Goal: Information Seeking & Learning: Learn about a topic

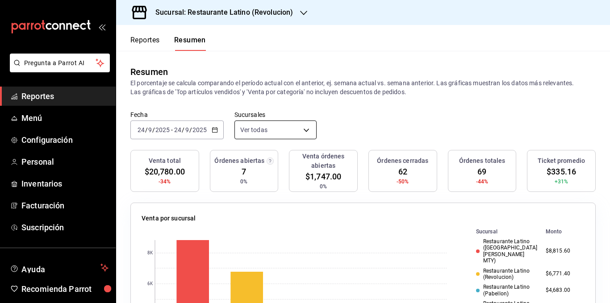
click at [267, 129] on body "Pregunta a Parrot AI Reportes Menú Configuración Personal Inventarios Facturaci…" at bounding box center [305, 151] width 610 height 303
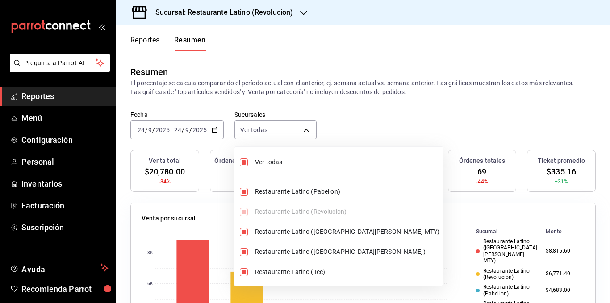
click at [265, 161] on span "Ver todas" at bounding box center [347, 162] width 184 height 9
type input "[object Object]"
checkbox input "false"
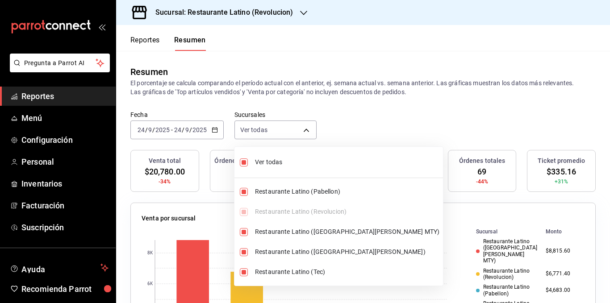
checkbox input "false"
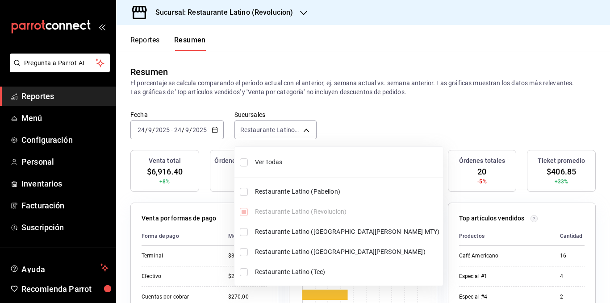
click at [270, 162] on span "Ver todas" at bounding box center [347, 162] width 184 height 9
type input "[object Object],[object Object],[object Object],[object Object],[object Object]"
checkbox input "true"
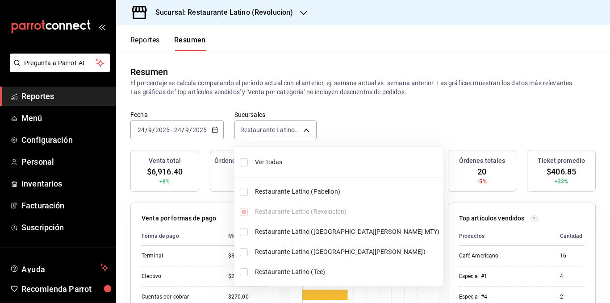
checkbox input "true"
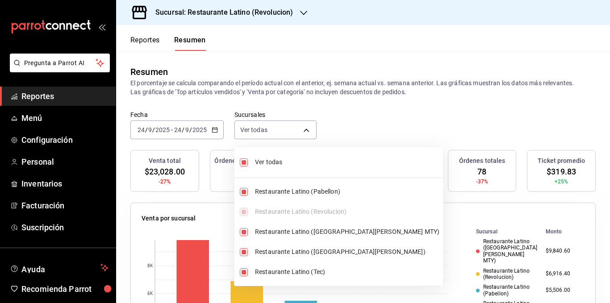
click at [261, 85] on div at bounding box center [305, 151] width 610 height 303
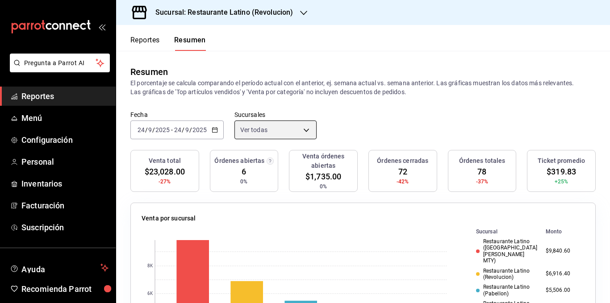
scroll to position [45, 0]
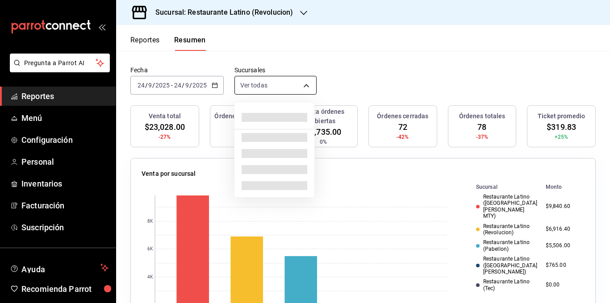
click at [305, 87] on body "Pregunta a Parrot AI Reportes Menú Configuración Personal Inventarios Facturaci…" at bounding box center [305, 151] width 610 height 303
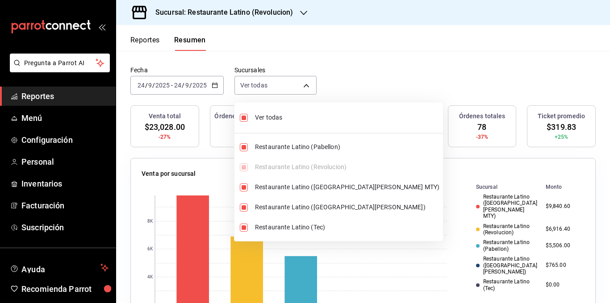
click at [276, 63] on div at bounding box center [305, 151] width 610 height 303
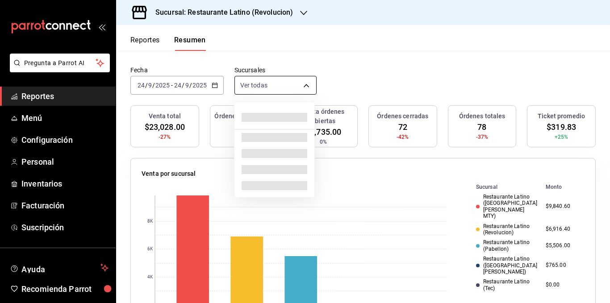
click at [270, 88] on body "Pregunta a Parrot AI Reportes Menú Configuración Personal Inventarios Facturaci…" at bounding box center [305, 151] width 610 height 303
click at [270, 88] on div at bounding box center [305, 151] width 610 height 303
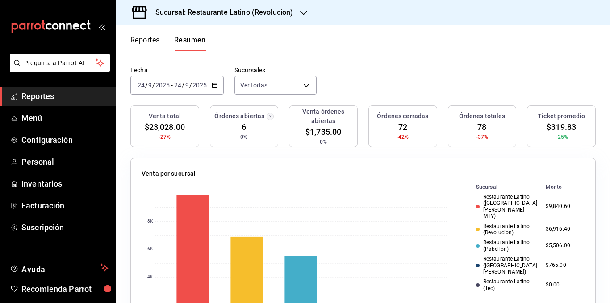
click at [270, 17] on h3 "Sucursal: Restaurante Latino (Revolucion)" at bounding box center [220, 12] width 145 height 11
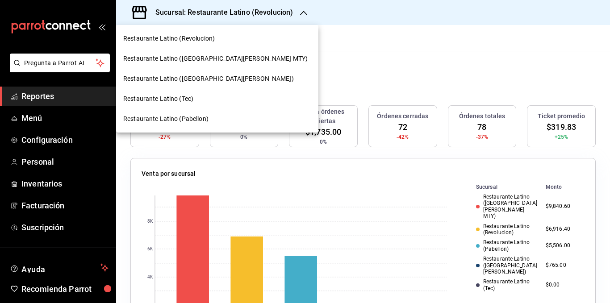
click at [208, 80] on span "Restaurante Latino ([GEOGRAPHIC_DATA][PERSON_NAME])" at bounding box center [208, 78] width 170 height 9
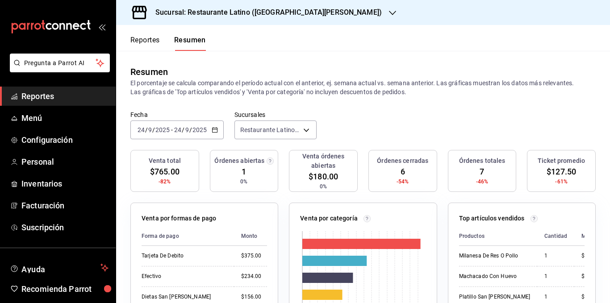
click at [213, 129] on icon "button" at bounding box center [215, 130] width 6 height 6
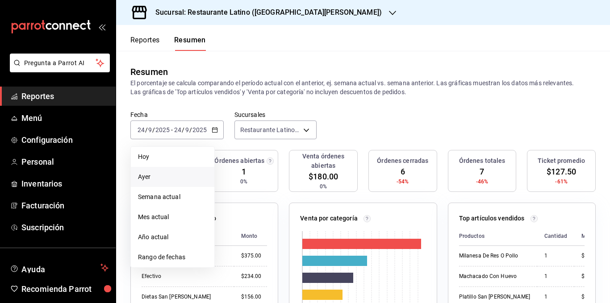
click at [170, 173] on span "Ayer" at bounding box center [172, 176] width 69 height 9
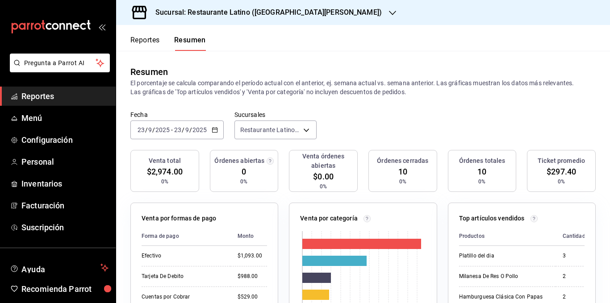
click at [232, 94] on p "El porcentaje se calcula comparando el período actual con el anterior, ej. sema…" at bounding box center [362, 88] width 465 height 18
click at [349, 104] on div "Resumen El porcentaje se calcula comparando el período actual con el anterior, …" at bounding box center [363, 81] width 494 height 60
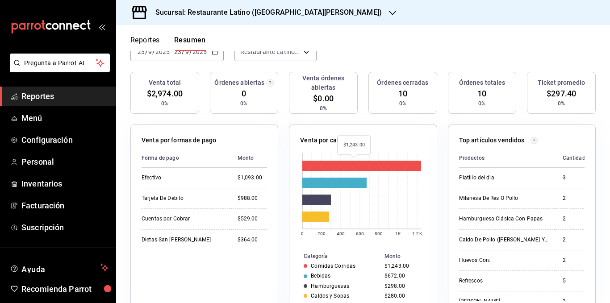
scroll to position [0, 0]
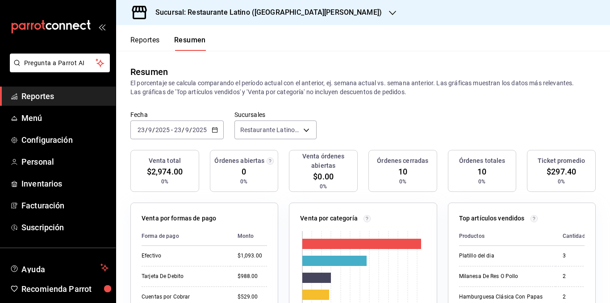
click at [214, 128] on icon "button" at bounding box center [215, 130] width 6 height 6
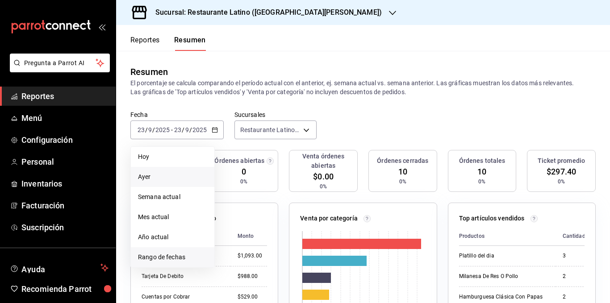
click at [179, 253] on span "Rango de fechas" at bounding box center [172, 257] width 69 height 9
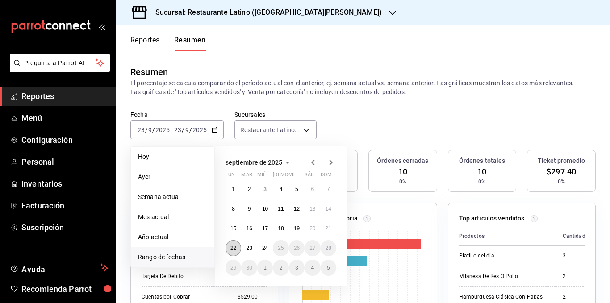
click at [237, 247] on button "22" at bounding box center [233, 248] width 16 height 16
click at [234, 245] on abbr "22" at bounding box center [233, 248] width 6 height 6
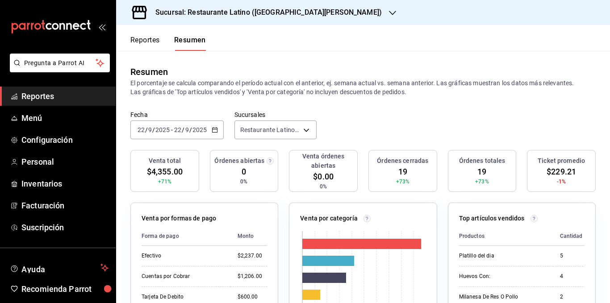
click at [294, 91] on p "El porcentaje se calcula comparando el período actual con el anterior, ej. sema…" at bounding box center [362, 88] width 465 height 18
click at [203, 129] on input "2025" at bounding box center [199, 129] width 15 height 7
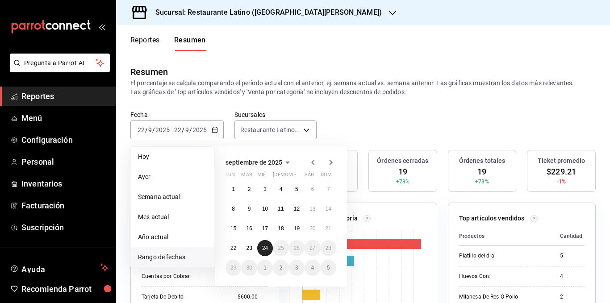
click at [263, 245] on abbr "24" at bounding box center [265, 248] width 6 height 6
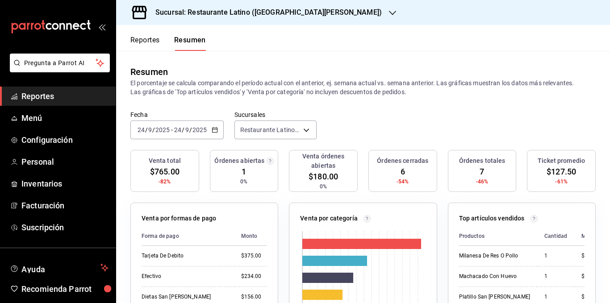
click at [204, 157] on div "Venta total $765.00 -82% Órdenes abiertas 1 0% Venta órdenes abiertas $180.00 0…" at bounding box center [362, 176] width 465 height 53
click at [202, 145] on div "Fecha [DATE] [DATE] - [DATE] [DATE] Sucursales Restaurante Latino ([GEOGRAPHIC_…" at bounding box center [363, 130] width 494 height 39
click at [202, 158] on div "Venta total $765.00 -82% Órdenes abiertas 1 0% Venta órdenes abiertas $180.00 0…" at bounding box center [362, 176] width 465 height 53
click at [203, 173] on div "Venta total $765.00 -82% Órdenes abiertas 1 0% Venta órdenes abiertas $180.00 0…" at bounding box center [362, 176] width 465 height 53
click at [203, 184] on div "Venta total $765.00 -82% Órdenes abiertas 1 0% Venta órdenes abiertas $180.00 0…" at bounding box center [362, 176] width 465 height 53
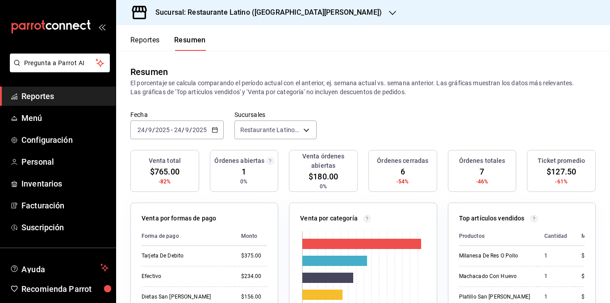
click at [203, 192] on div "Venta por formas de pago Forma de pago Monto Tarjeta De Debito $375.00 Efectivo…" at bounding box center [199, 291] width 158 height 198
click at [203, 197] on div "Venta por formas de pago Forma de pago Monto Tarjeta De Debito $375.00 Efectivo…" at bounding box center [199, 291] width 158 height 198
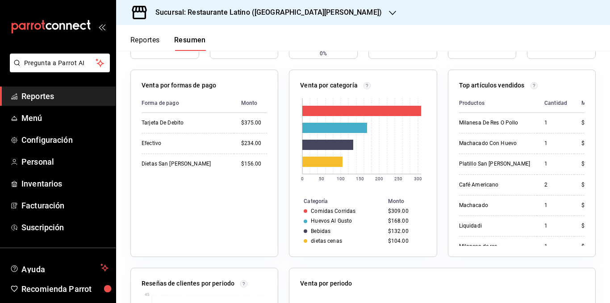
scroll to position [134, 0]
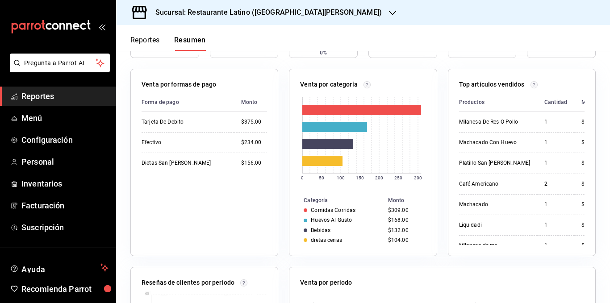
click at [280, 150] on div "Venta por categoría 0 50 100 150 200 250 300 Categoría Monto Comidas Corridas $…" at bounding box center [357, 157] width 158 height 198
click at [280, 172] on div "Venta por categoría 0 50 100 150 200 250 300 Categoría Monto Comidas Corridas $…" at bounding box center [357, 157] width 158 height 198
click at [279, 199] on div "Venta por categoría 0 50 100 150 200 250 300 Categoría Monto Comidas Corridas $…" at bounding box center [357, 157] width 158 height 198
click at [279, 218] on div "Venta por categoría 0 50 100 150 200 250 300 Categoría Monto Comidas Corridas $…" at bounding box center [357, 157] width 158 height 198
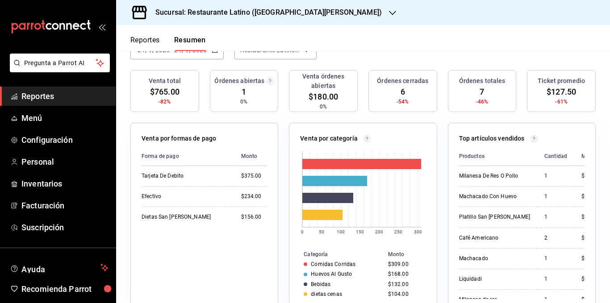
scroll to position [0, 0]
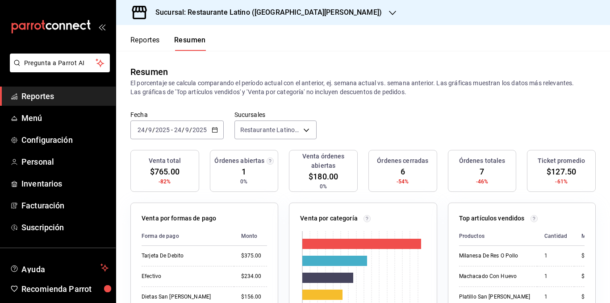
click at [283, 89] on p "El porcentaje se calcula comparando el período actual con el anterior, ej. sema…" at bounding box center [362, 88] width 465 height 18
drag, startPoint x: 131, startPoint y: 83, endPoint x: 420, endPoint y: 91, distance: 289.8
click at [420, 91] on p "El porcentaje se calcula comparando el período actual con el anterior, ej. sema…" at bounding box center [362, 88] width 465 height 18
click at [275, 132] on body "Pregunta a Parrot AI Reportes Menú Configuración Personal Inventarios Facturaci…" at bounding box center [305, 151] width 610 height 303
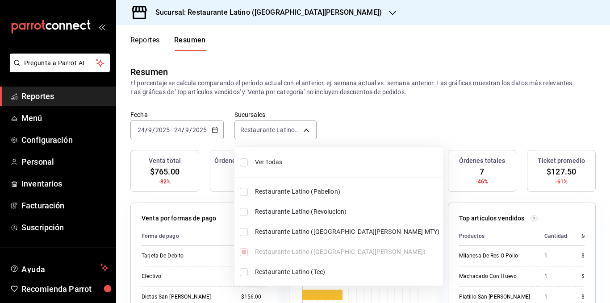
click at [271, 165] on span "Ver todas" at bounding box center [347, 162] width 184 height 9
type input "[object Object],[object Object],[object Object],[object Object],[object Object]"
checkbox input "true"
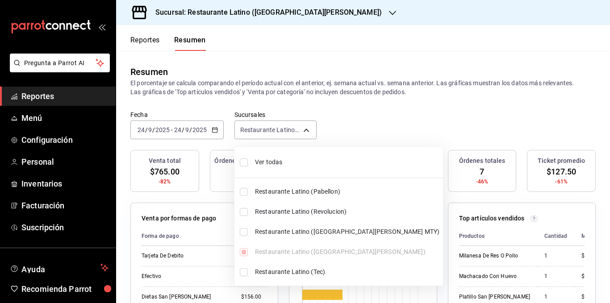
checkbox input "true"
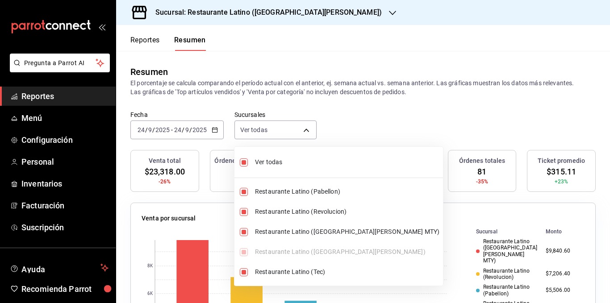
click at [373, 90] on div at bounding box center [305, 151] width 610 height 303
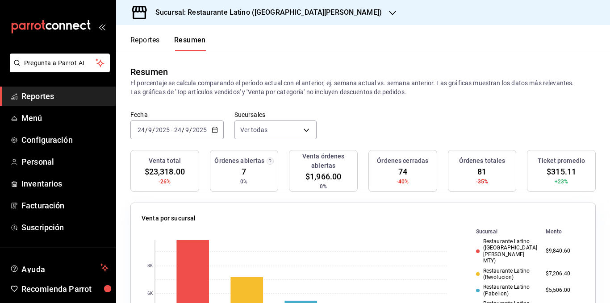
click at [373, 90] on div "Ver todas Restaurante Latino (Pabellon) Restaurante Latino (Revolucion) Restaur…" at bounding box center [305, 151] width 610 height 303
click at [328, 86] on p "El porcentaje se calcula comparando el período actual con el anterior, ej. sema…" at bounding box center [362, 88] width 465 height 18
click at [50, 166] on span "Personal" at bounding box center [64, 162] width 87 height 12
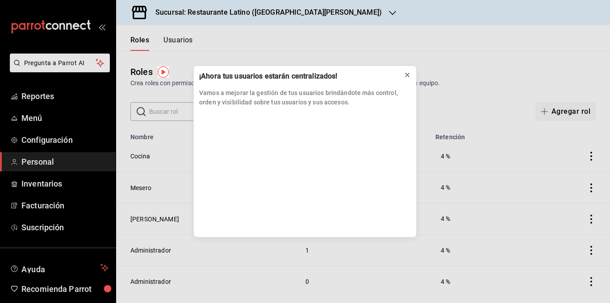
click at [407, 72] on icon at bounding box center [406, 74] width 7 height 7
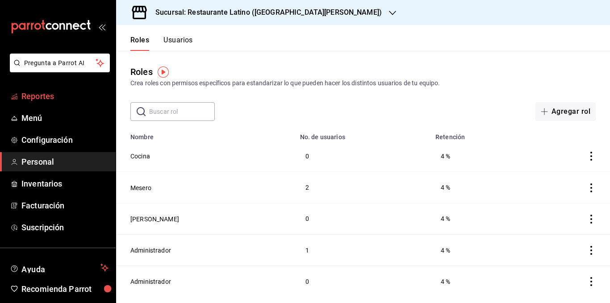
click at [65, 98] on span "Reportes" at bounding box center [64, 96] width 87 height 12
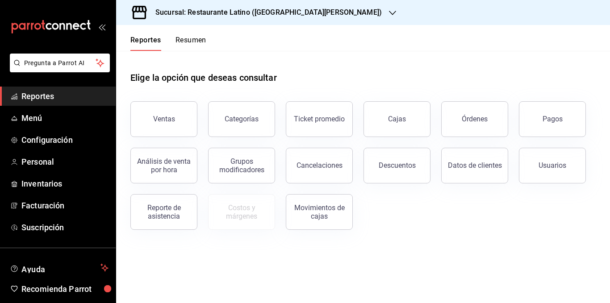
click at [196, 41] on button "Resumen" at bounding box center [190, 43] width 31 height 15
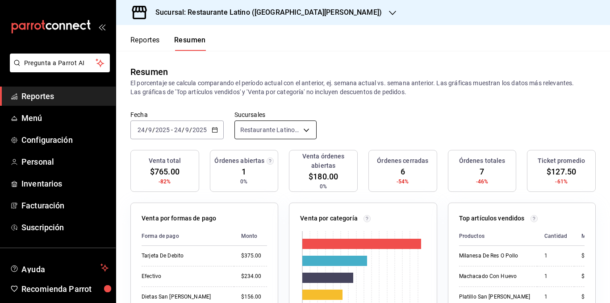
click at [272, 129] on body "Pregunta a Parrot AI Reportes Menú Configuración Personal Inventarios Facturaci…" at bounding box center [305, 151] width 610 height 303
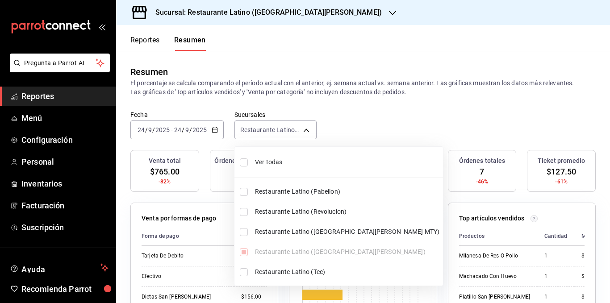
click at [273, 158] on span "Ver todas" at bounding box center [347, 162] width 184 height 9
type input "[object Object],[object Object],[object Object],[object Object],[object Object]"
checkbox input "true"
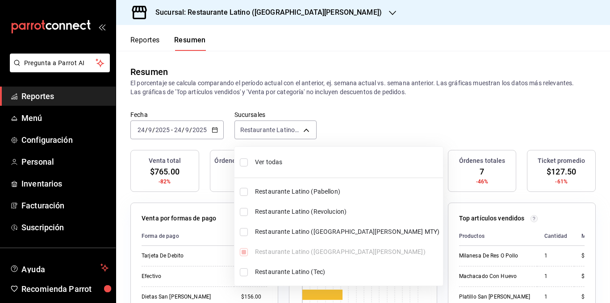
checkbox input "true"
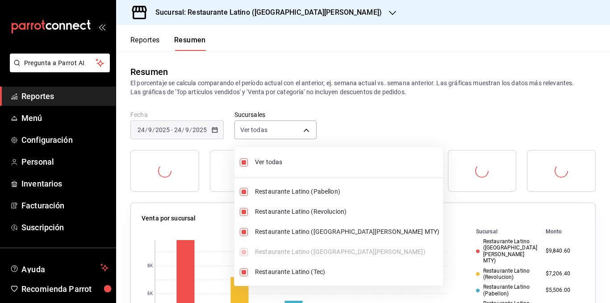
click at [298, 85] on div at bounding box center [305, 151] width 610 height 303
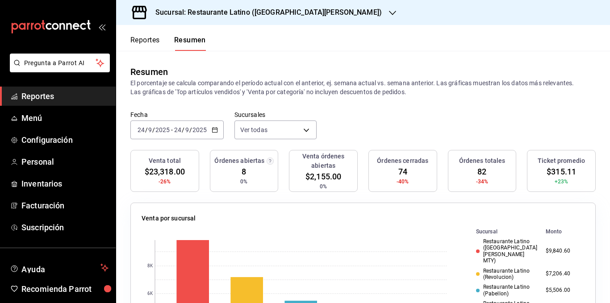
click at [389, 98] on div "Resumen El porcentaje se calcula comparando el período actual con el anterior, …" at bounding box center [363, 81] width 494 height 60
click at [374, 104] on div "Resumen El porcentaje se calcula comparando el período actual con el anterior, …" at bounding box center [363, 81] width 494 height 60
click at [381, 89] on p "El porcentaje se calcula comparando el período actual con el anterior, ej. sema…" at bounding box center [362, 88] width 465 height 18
click at [382, 89] on p "El porcentaje se calcula comparando el período actual con el anterior, ej. sema…" at bounding box center [362, 88] width 465 height 18
click at [339, 95] on p "El porcentaje se calcula comparando el período actual con el anterior, ej. sema…" at bounding box center [362, 88] width 465 height 18
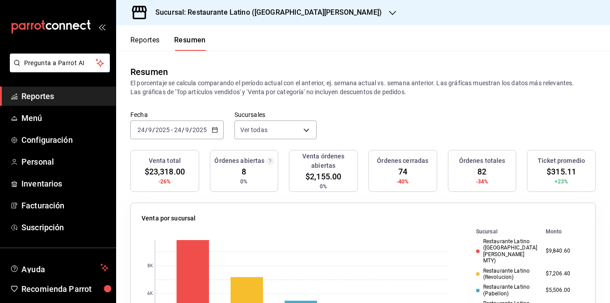
click at [331, 88] on p "El porcentaje se calcula comparando el período actual con el anterior, ej. sema…" at bounding box center [362, 88] width 465 height 18
